Goal: Navigation & Orientation: Go to known website

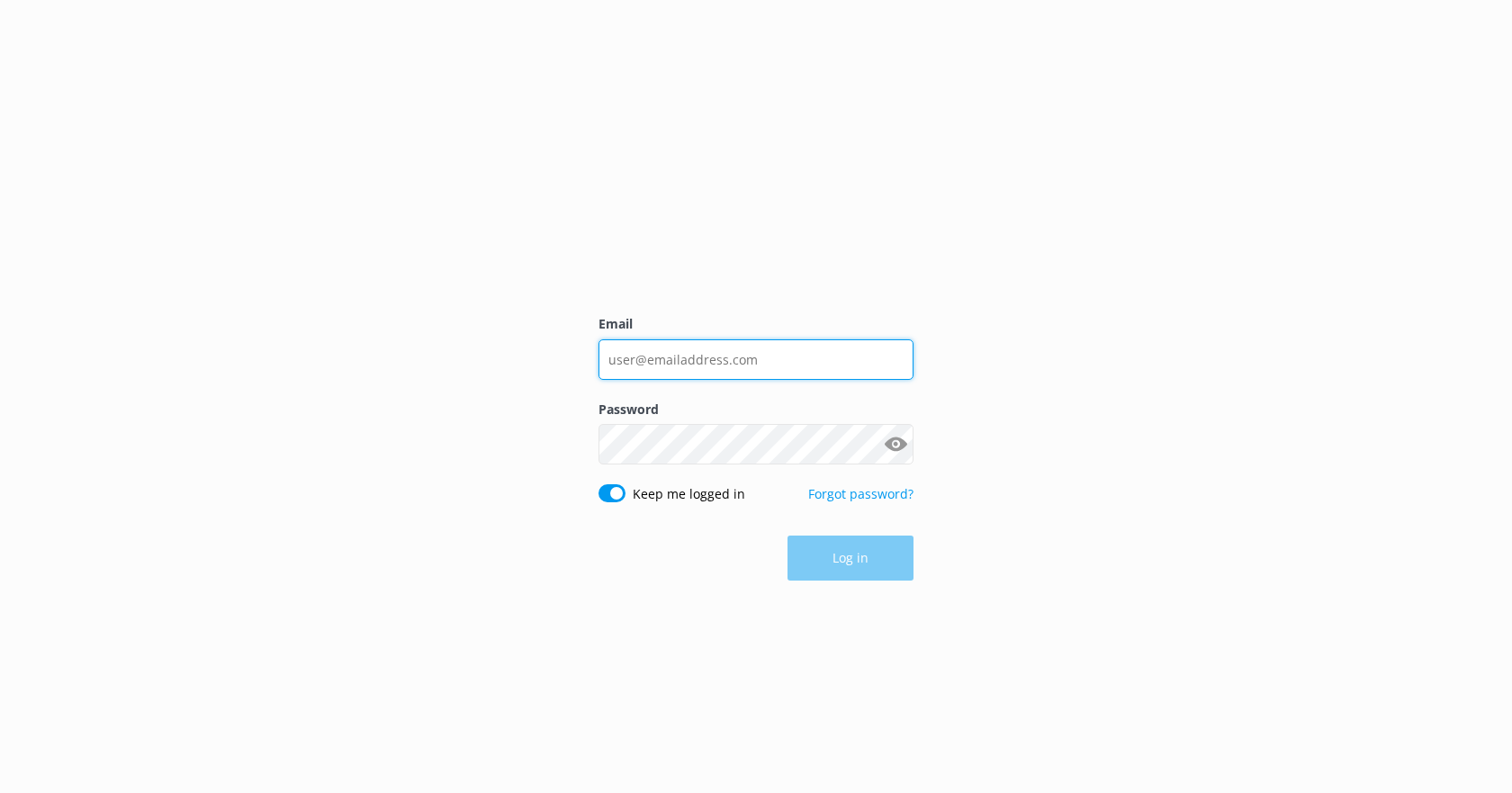
type input "[EMAIL_ADDRESS][DOMAIN_NAME]"
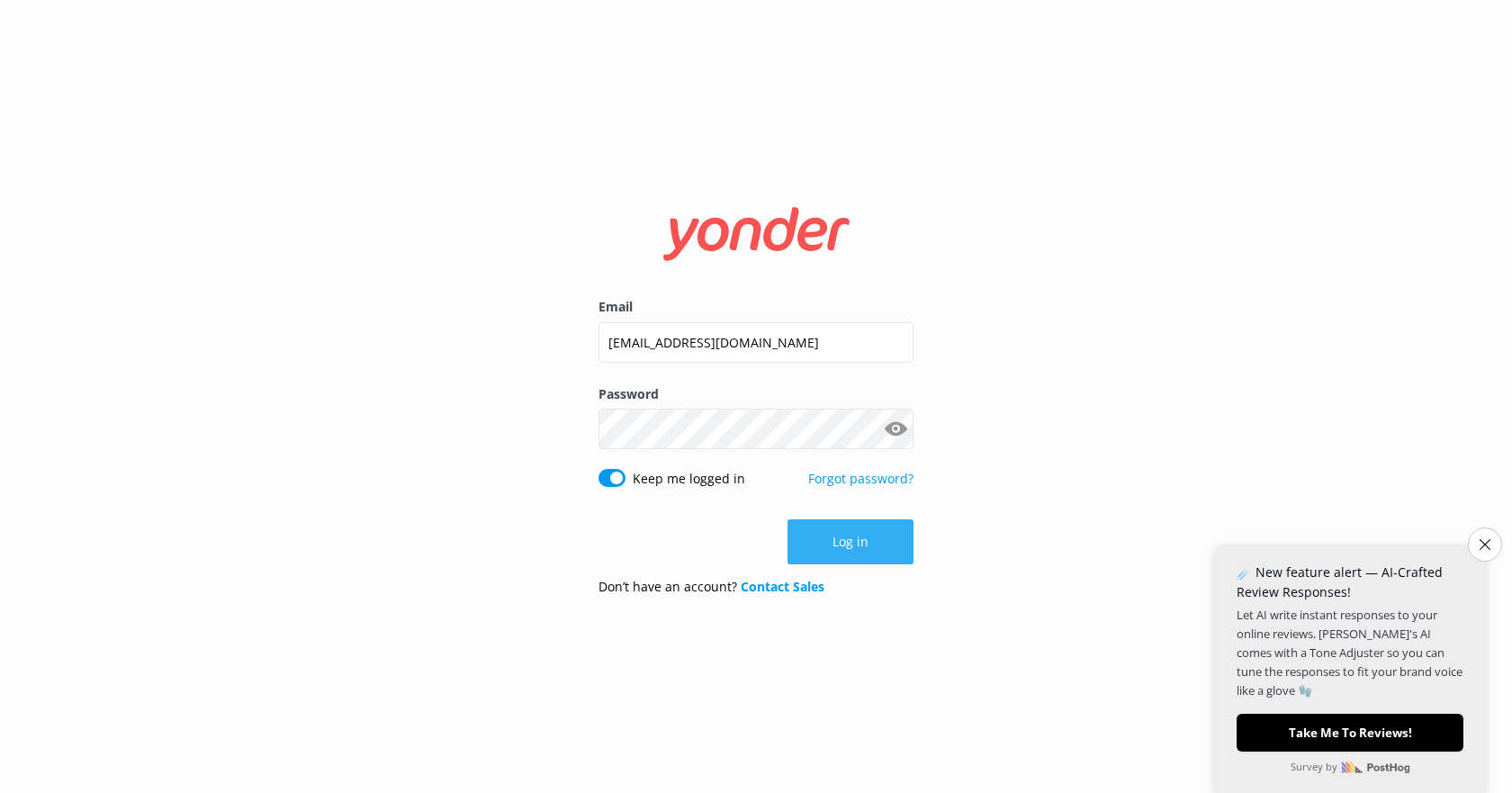
click at [856, 547] on button "Log in" at bounding box center [850, 541] width 126 height 45
